Goal: Information Seeking & Learning: Learn about a topic

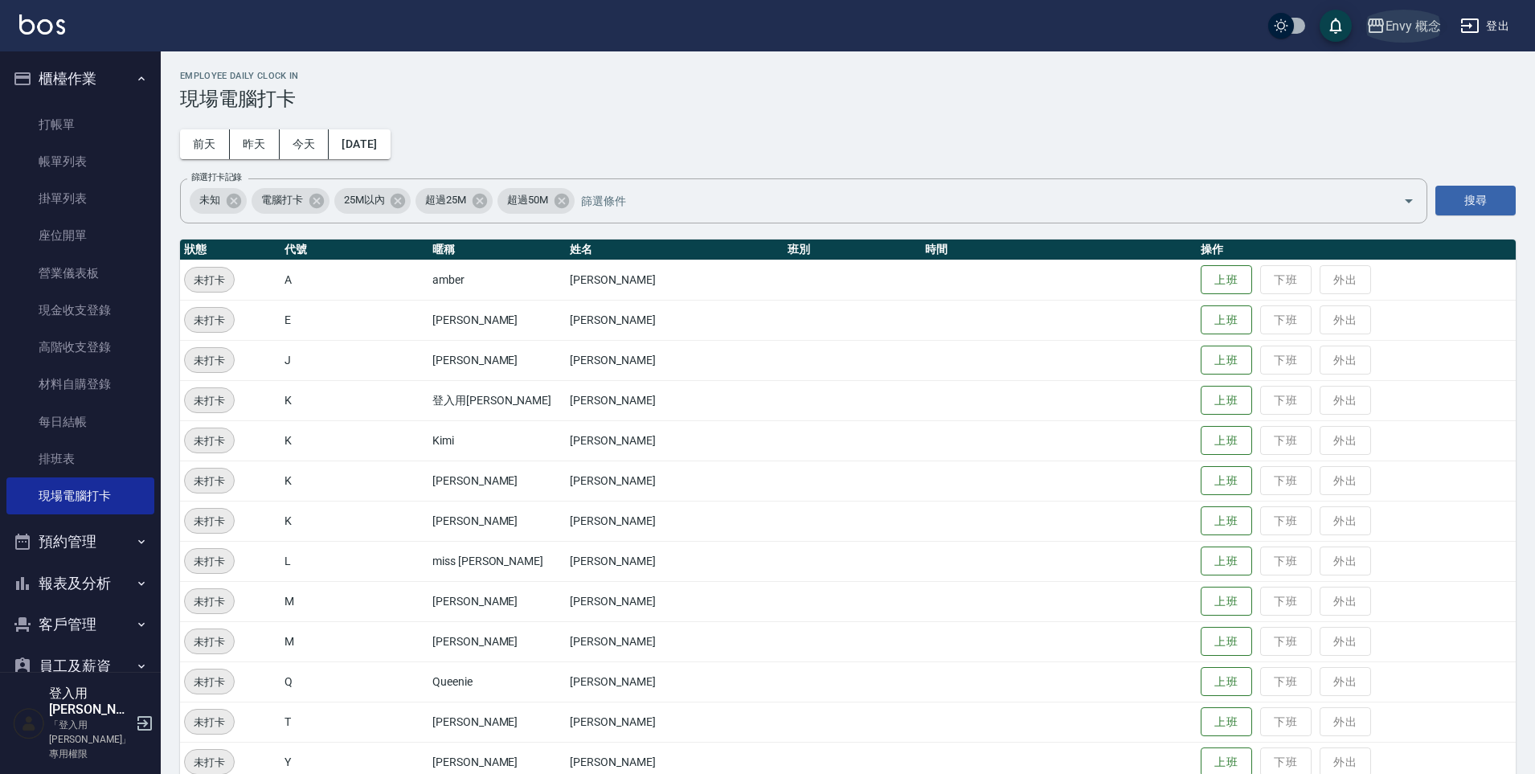
click at [1426, 36] on button "Envy 概念" at bounding box center [1404, 26] width 88 height 33
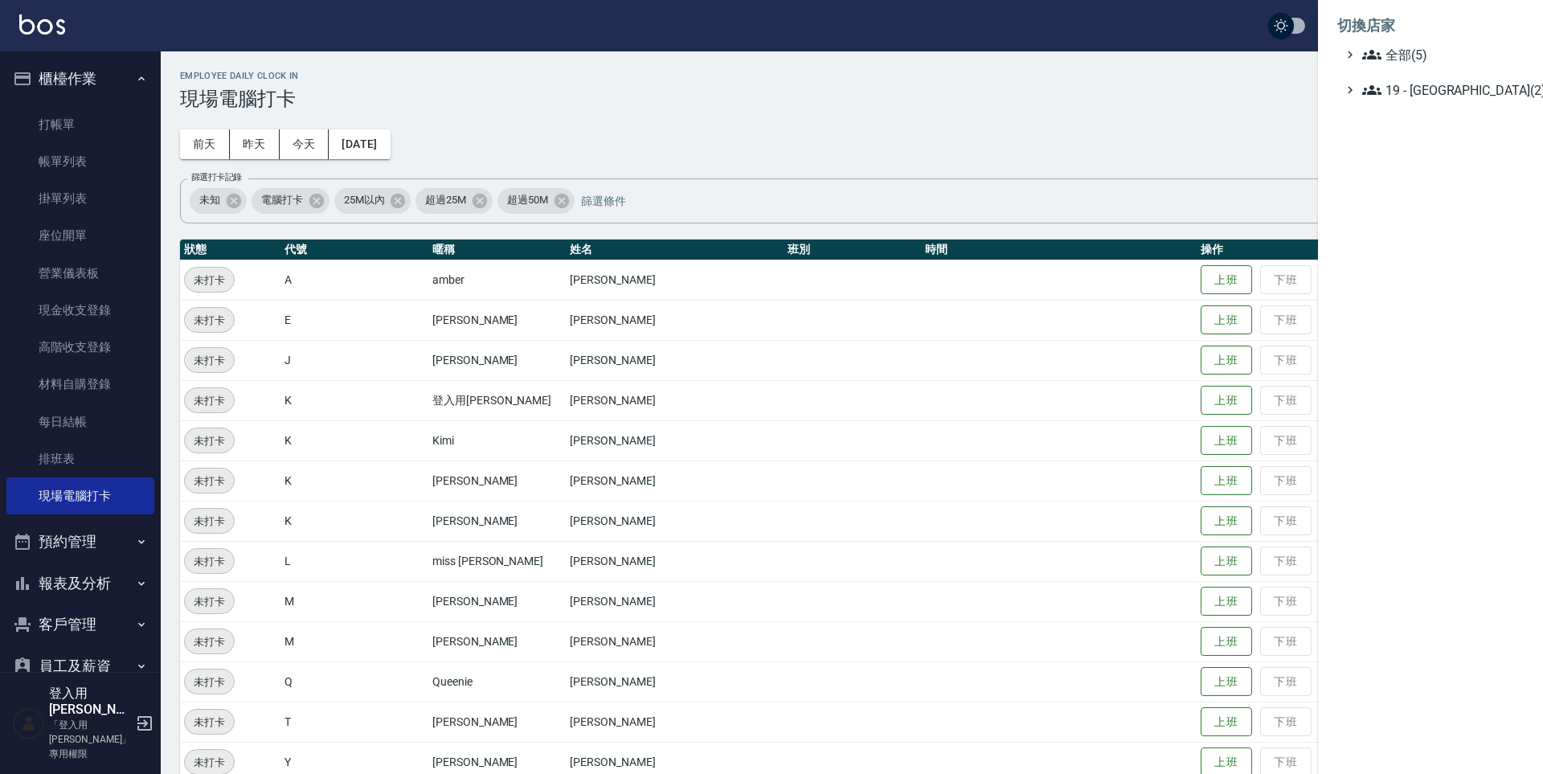
click at [1251, 121] on div at bounding box center [771, 387] width 1543 height 774
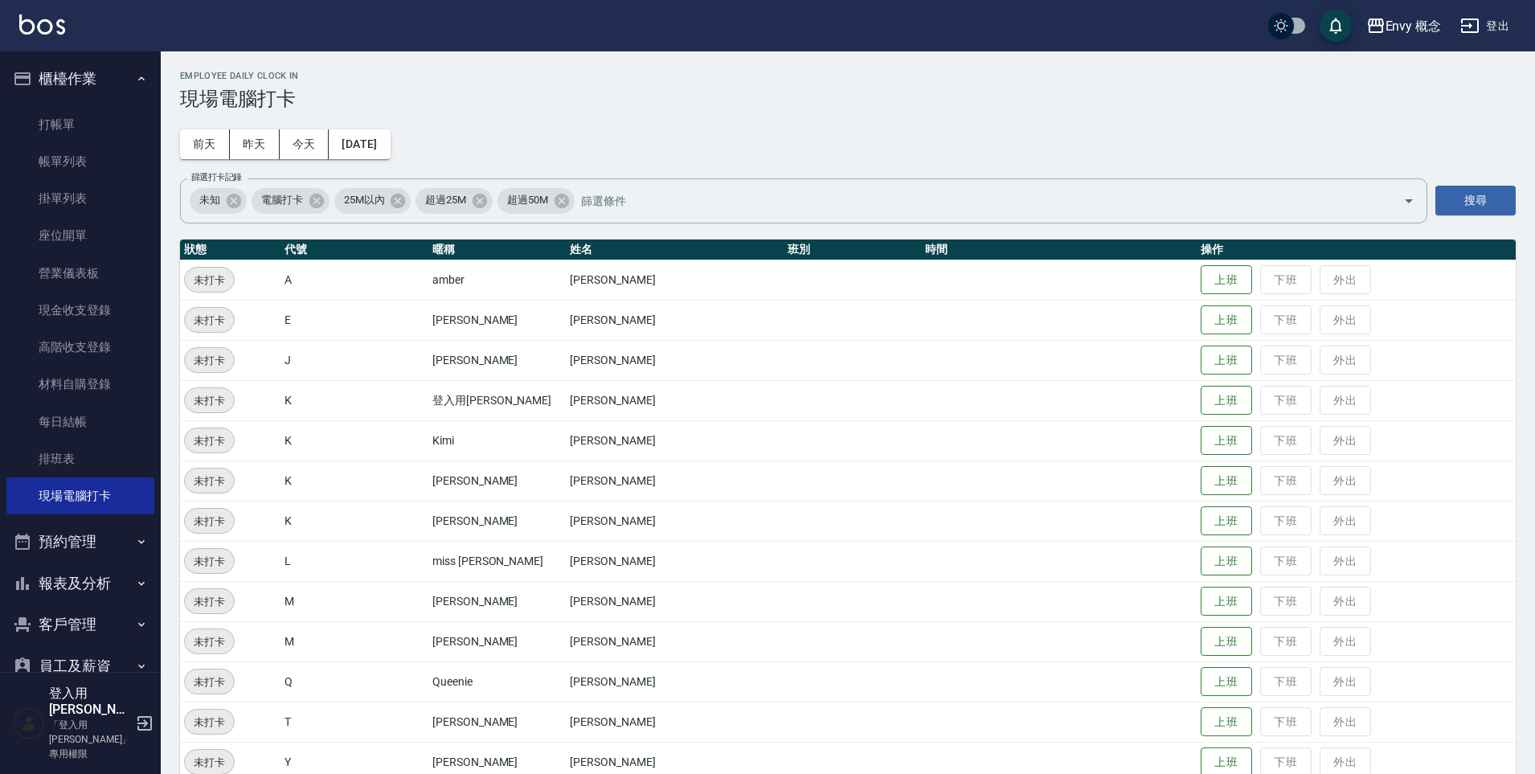
click at [1499, 35] on button "登出" at bounding box center [1485, 26] width 62 height 30
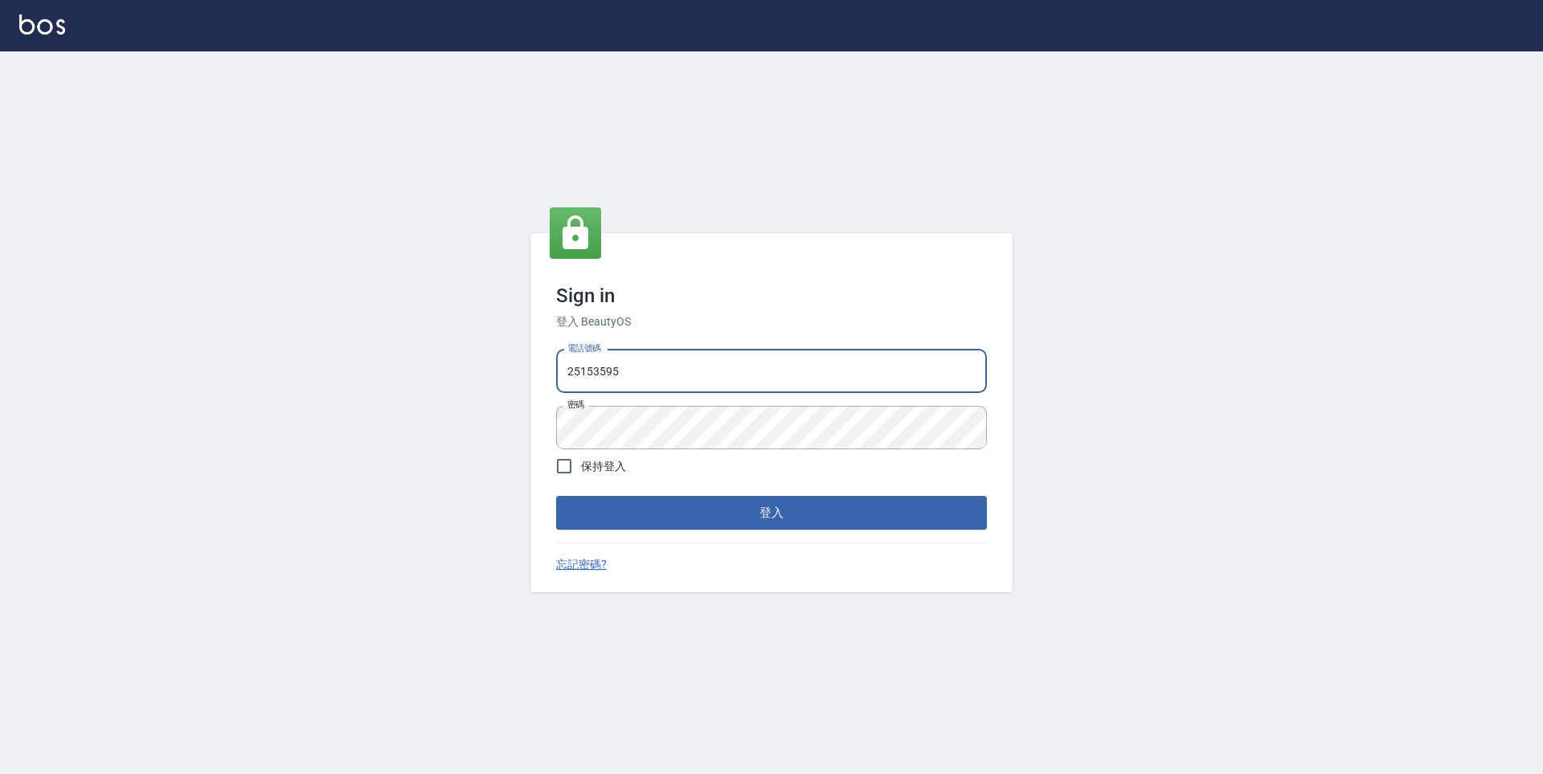
type input "9990001234567"
click at [707, 518] on button "登入" at bounding box center [771, 513] width 431 height 34
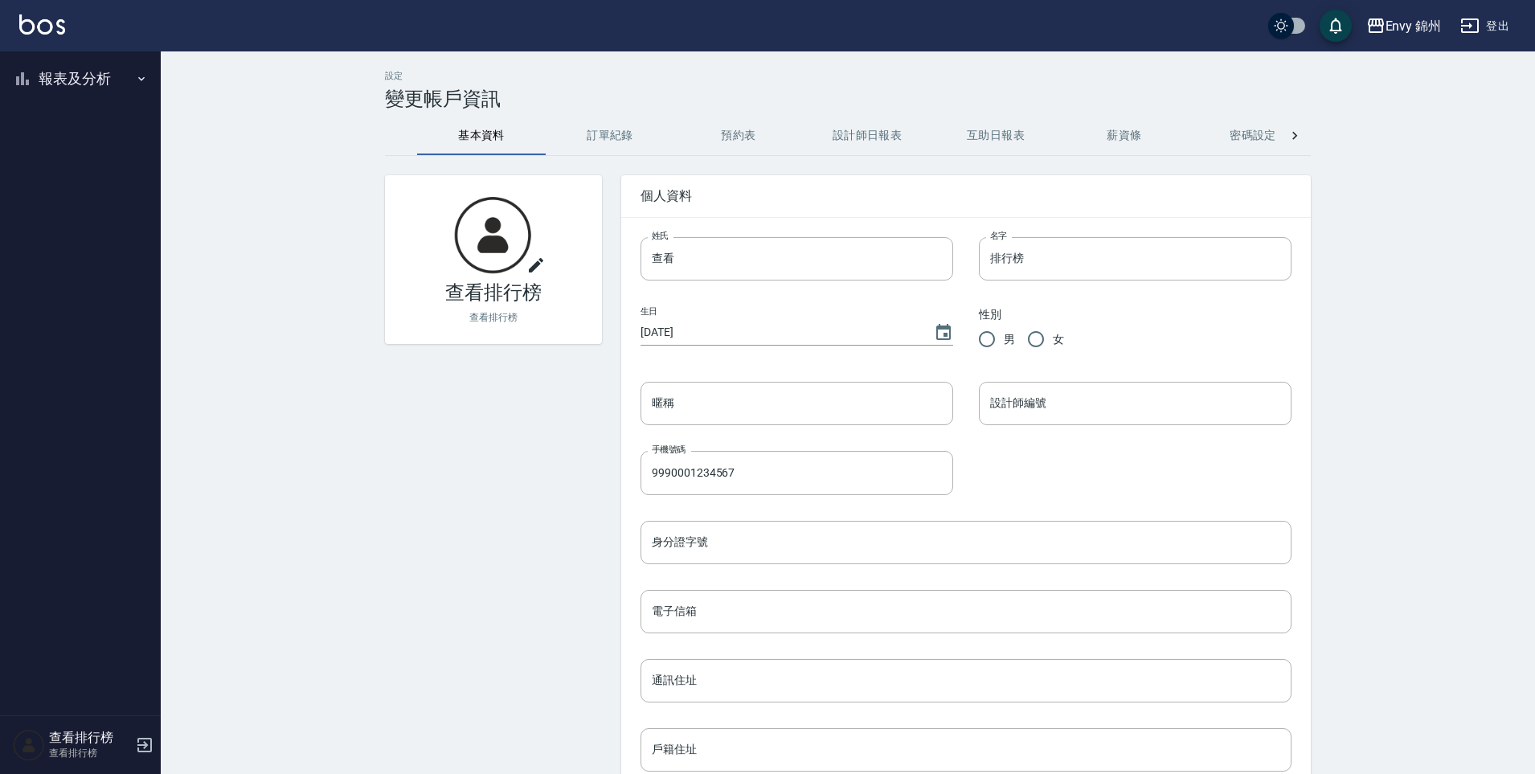
click at [108, 82] on button "報表及分析" at bounding box center [80, 79] width 148 height 42
click at [102, 166] on link "店家排行榜" at bounding box center [80, 161] width 148 height 37
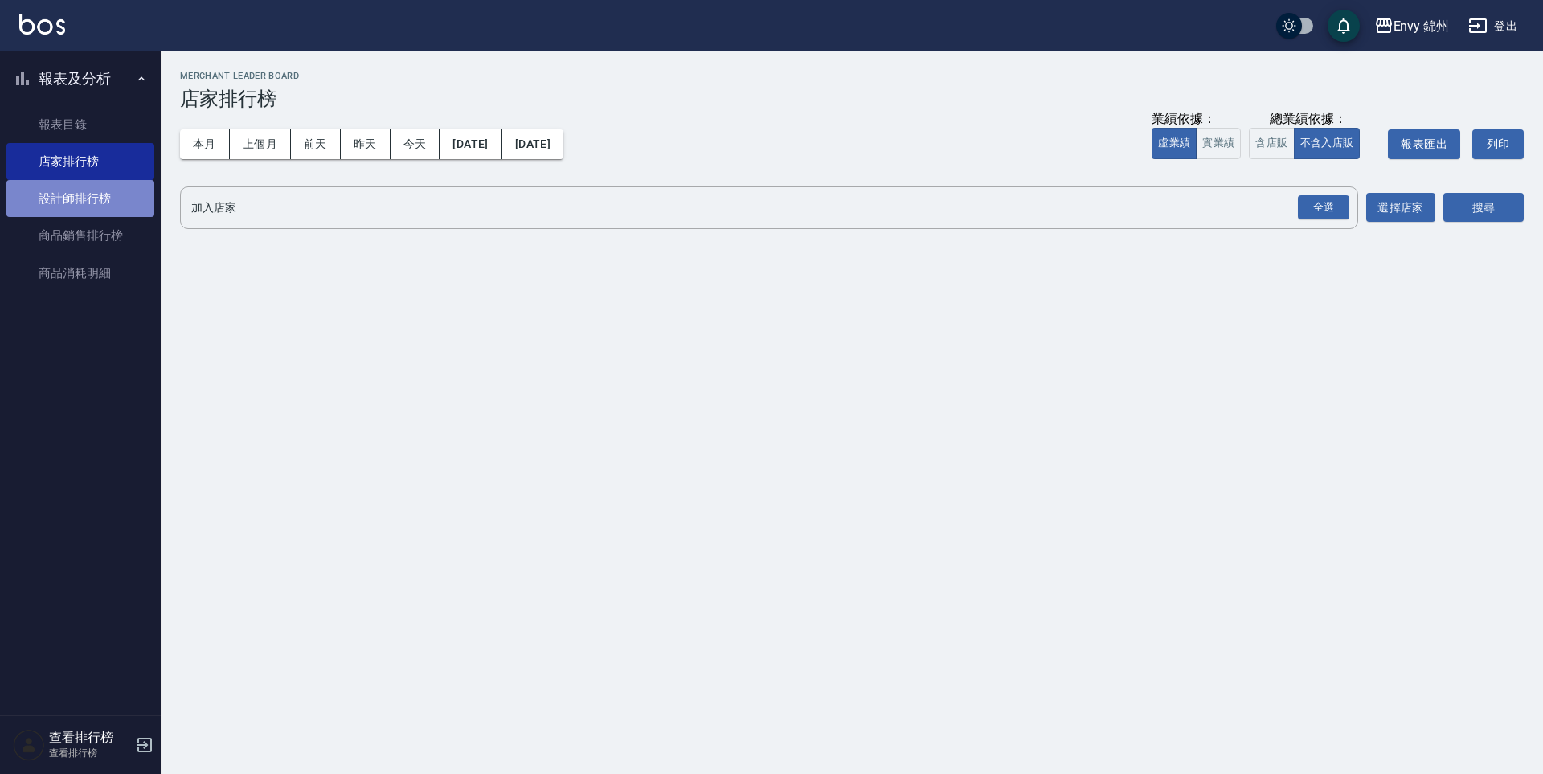
click at [101, 197] on link "設計師排行榜" at bounding box center [80, 198] width 148 height 37
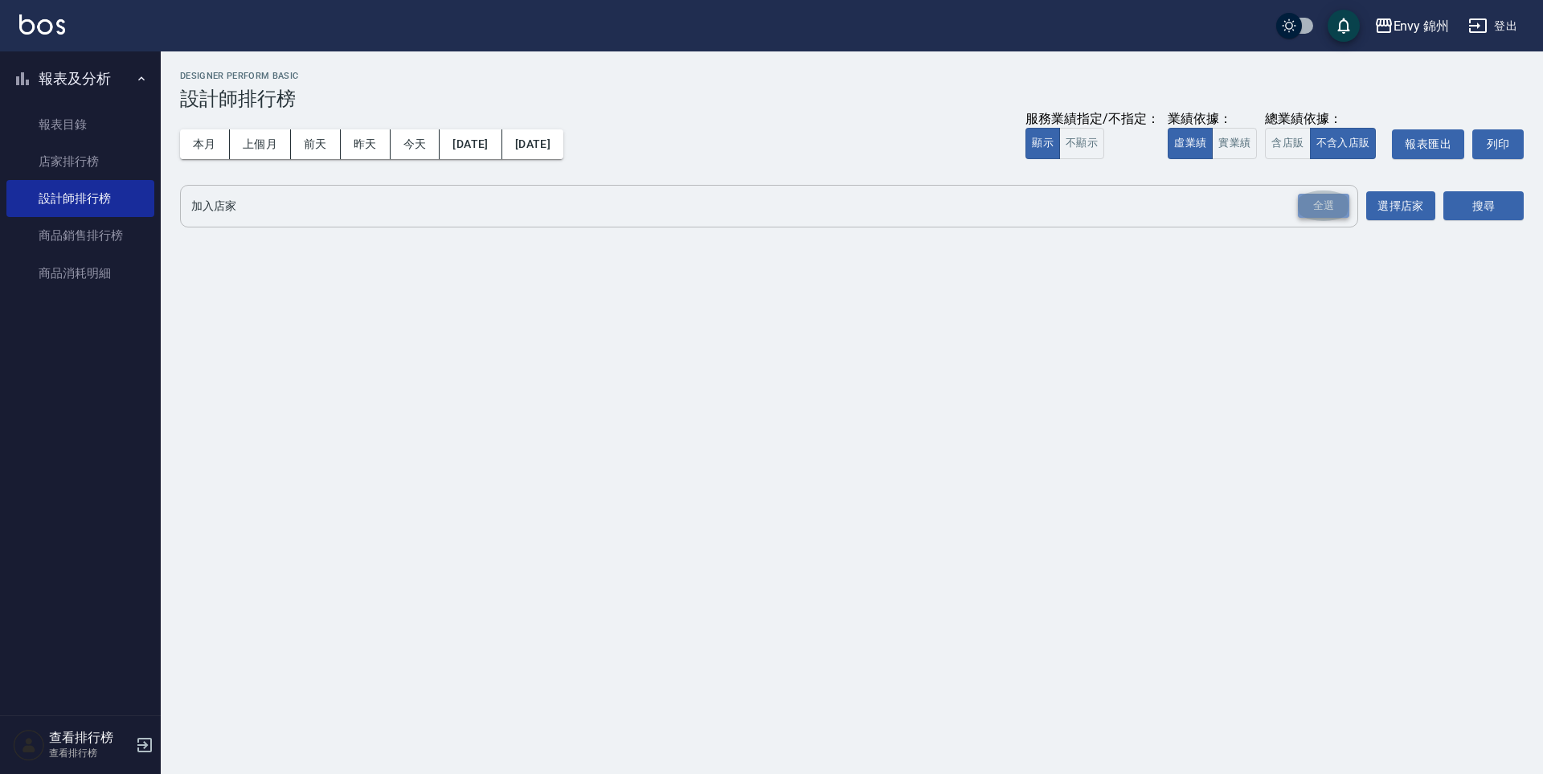
click at [1325, 207] on div "全選" at bounding box center [1323, 206] width 51 height 25
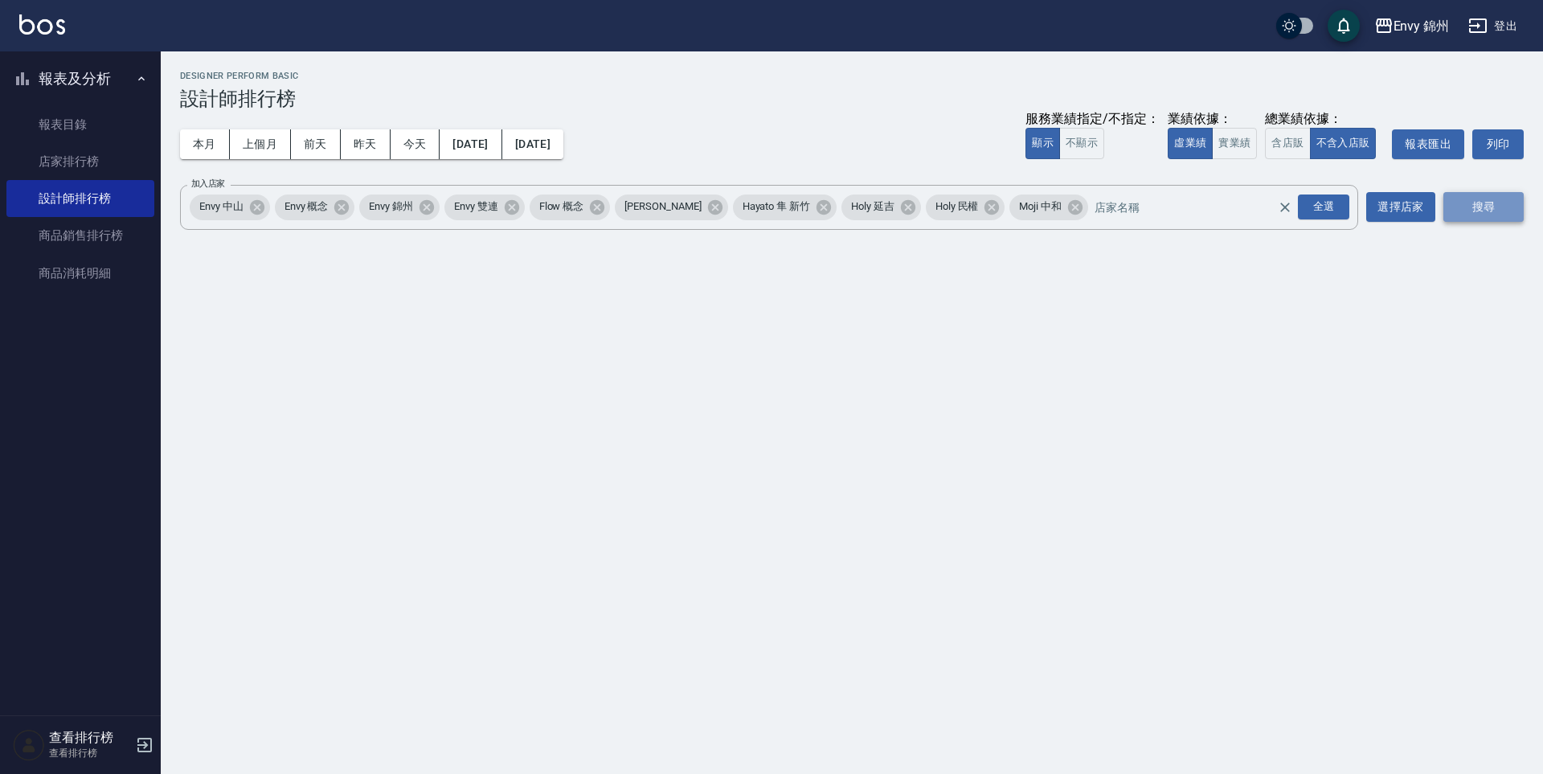
click at [1466, 208] on button "搜尋" at bounding box center [1484, 207] width 80 height 30
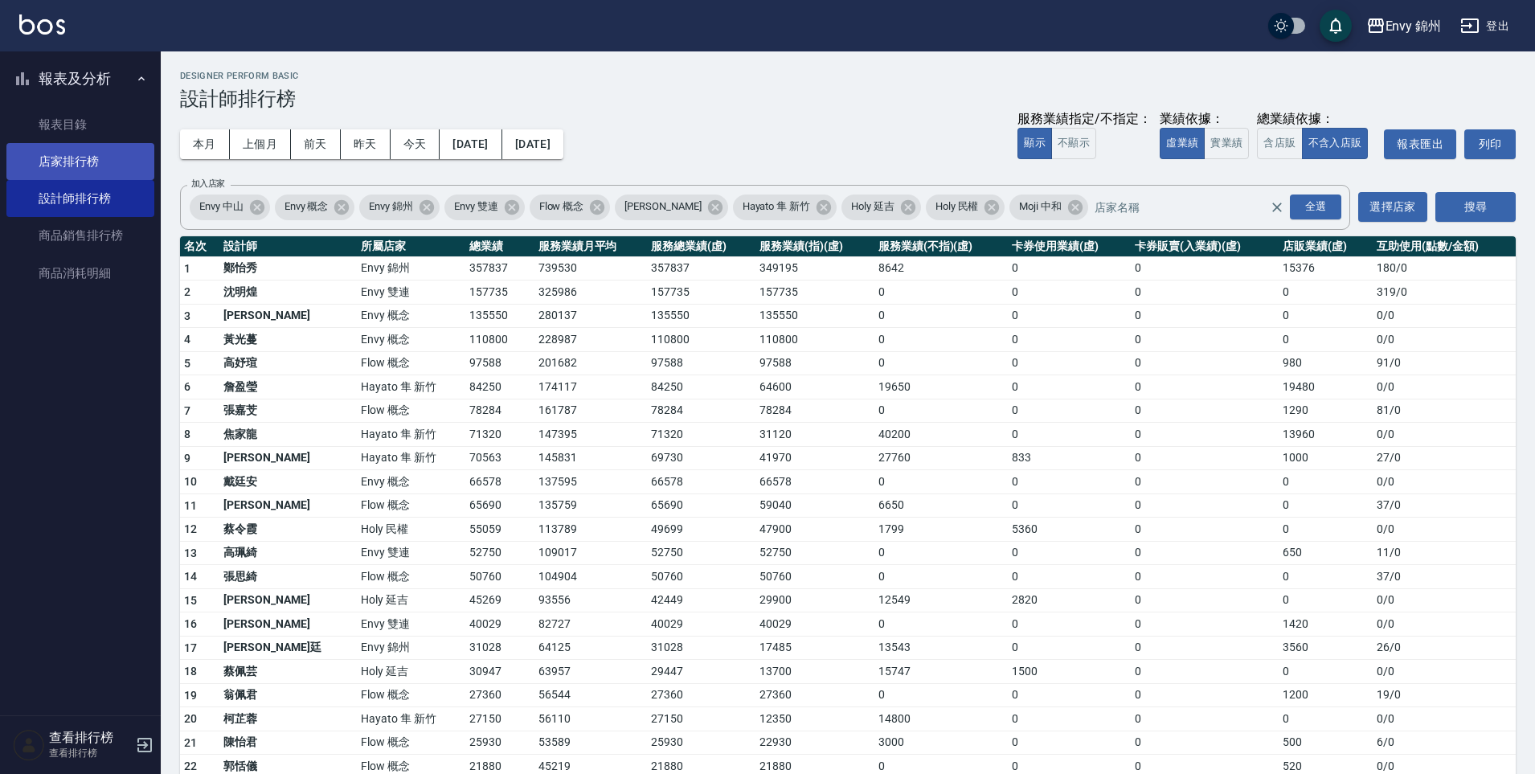
click at [80, 167] on link "店家排行榜" at bounding box center [80, 161] width 148 height 37
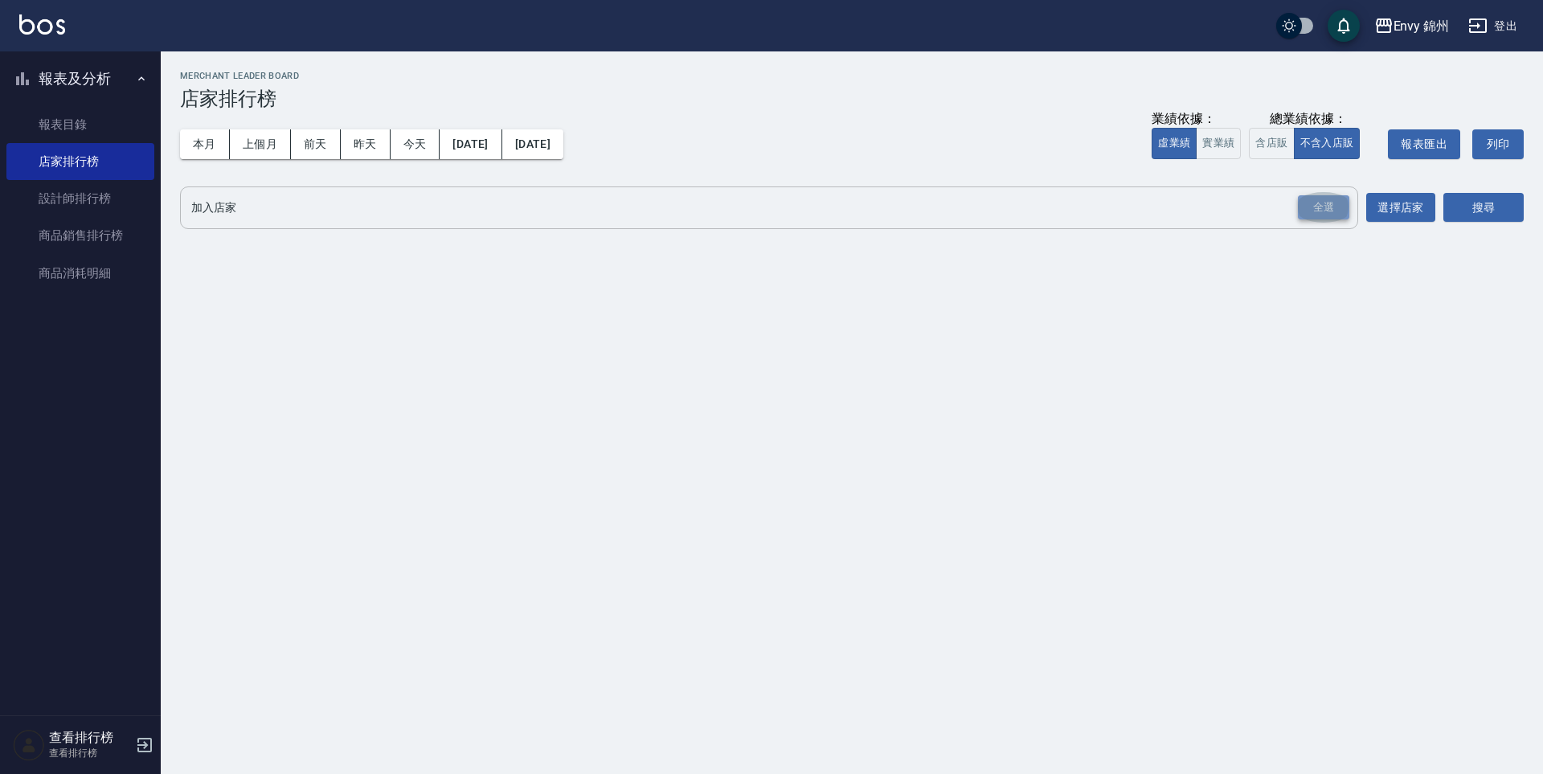
click at [1331, 206] on div "全選" at bounding box center [1323, 207] width 51 height 25
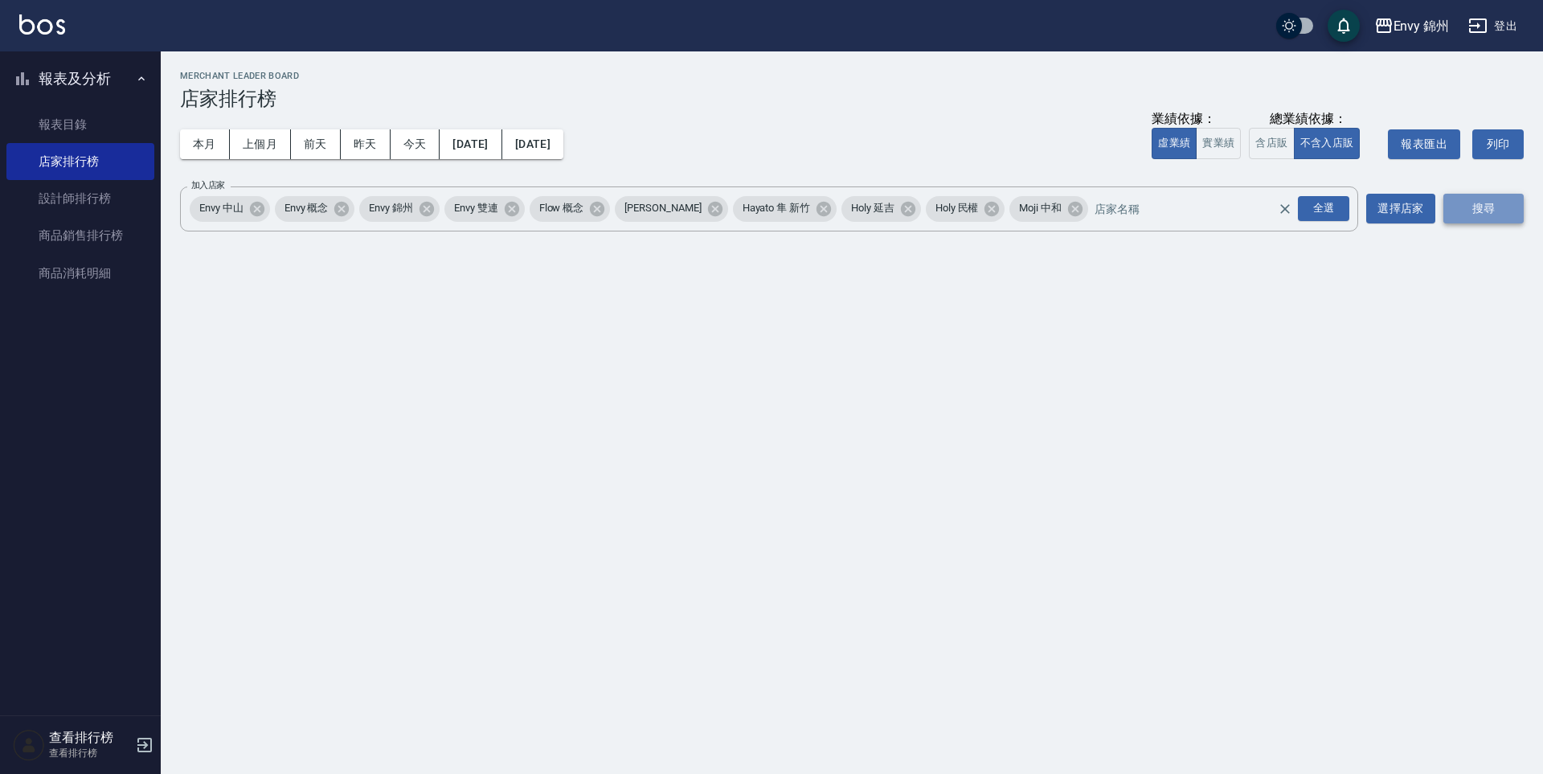
click at [1470, 201] on button "搜尋" at bounding box center [1484, 209] width 80 height 30
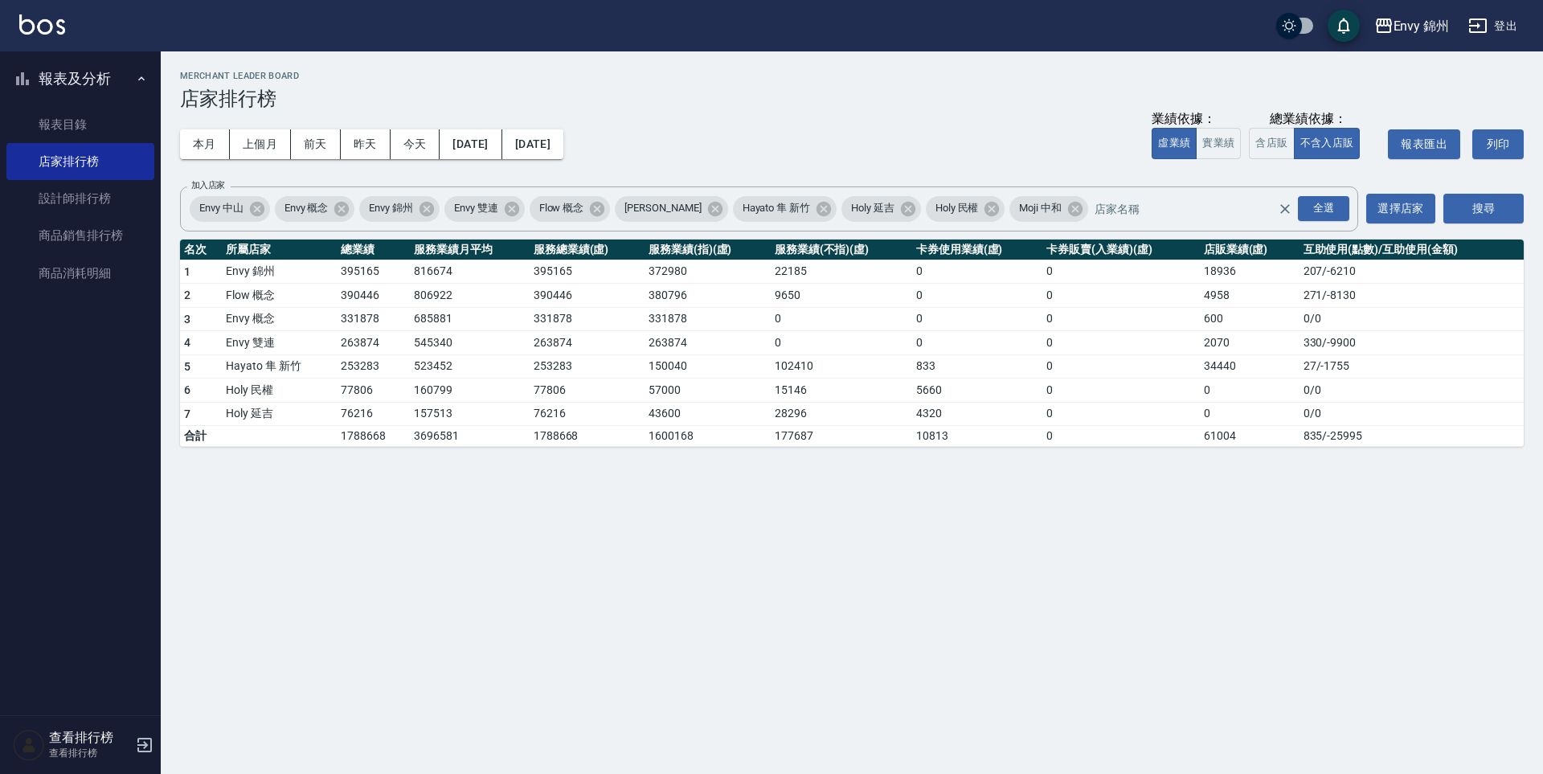
click at [1476, 31] on icon "button" at bounding box center [1478, 25] width 19 height 19
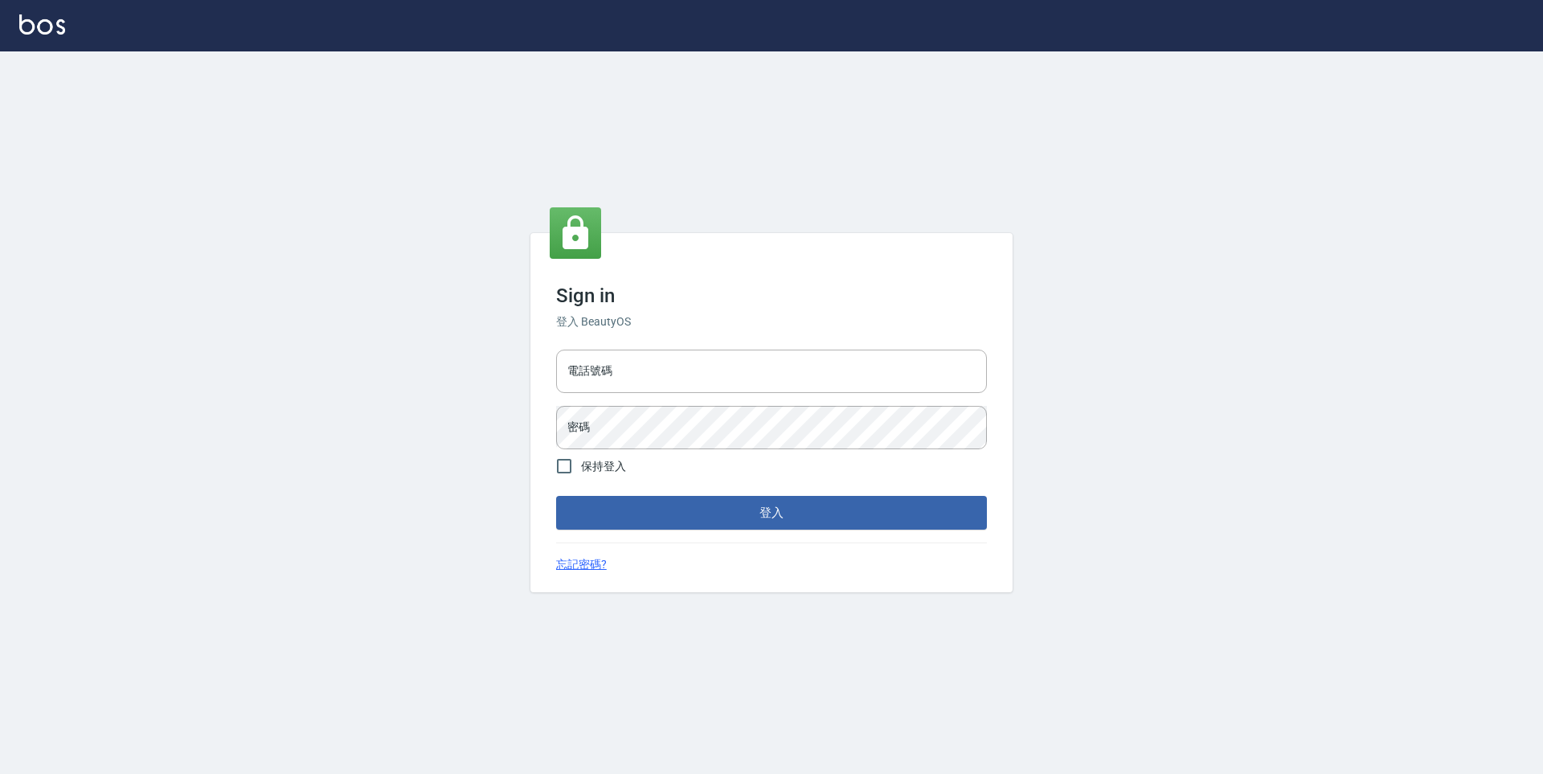
type input "25153595"
click at [660, 376] on input "25153595" at bounding box center [771, 371] width 431 height 43
type input "2"
type input "0930889212"
click at [673, 506] on button "登入" at bounding box center [771, 513] width 431 height 34
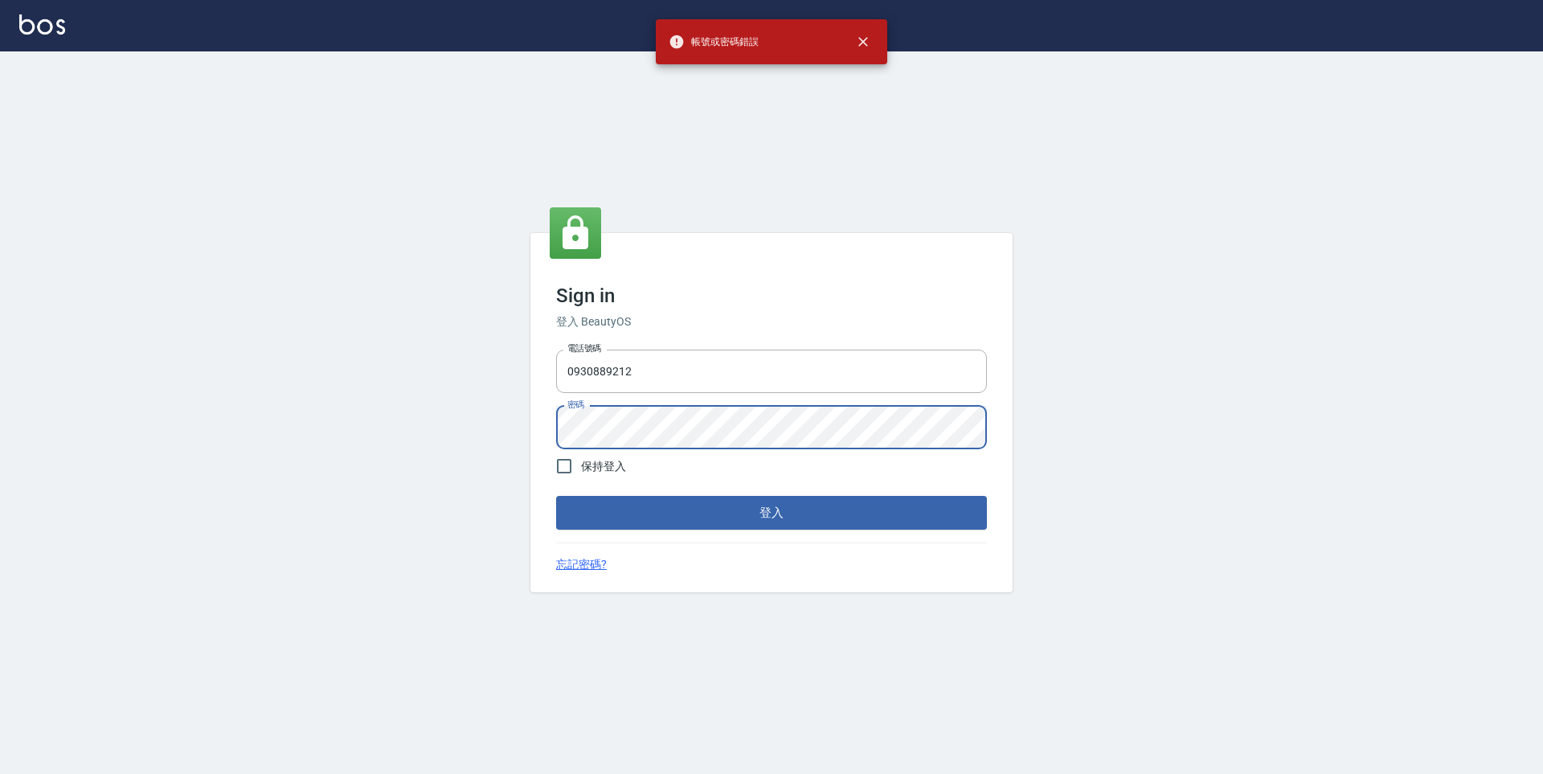
click at [522, 429] on div "Sign in 登入 BeautyOS 電話號碼 [PHONE_NUMBER] 電話號碼 密碼 密碼 保持登入 登入 忘記密碼?" at bounding box center [771, 412] width 1543 height 723
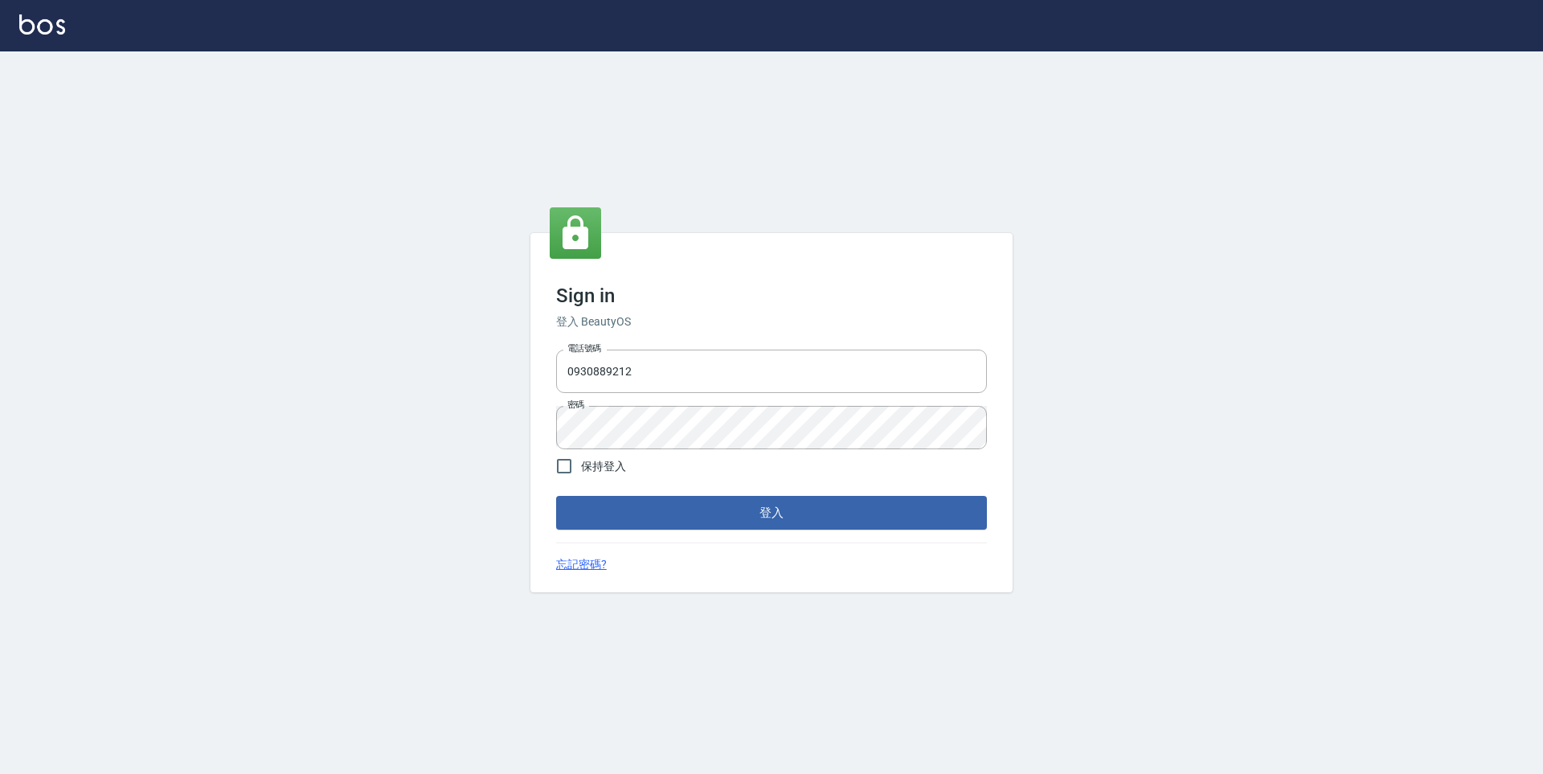
click at [590, 494] on form "電話號碼 [PHONE_NUMBER] 電話號碼 密碼 密碼 保持登入 登入" at bounding box center [771, 436] width 431 height 187
click at [592, 502] on button "登入" at bounding box center [771, 513] width 431 height 34
